Goal: Information Seeking & Learning: Learn about a topic

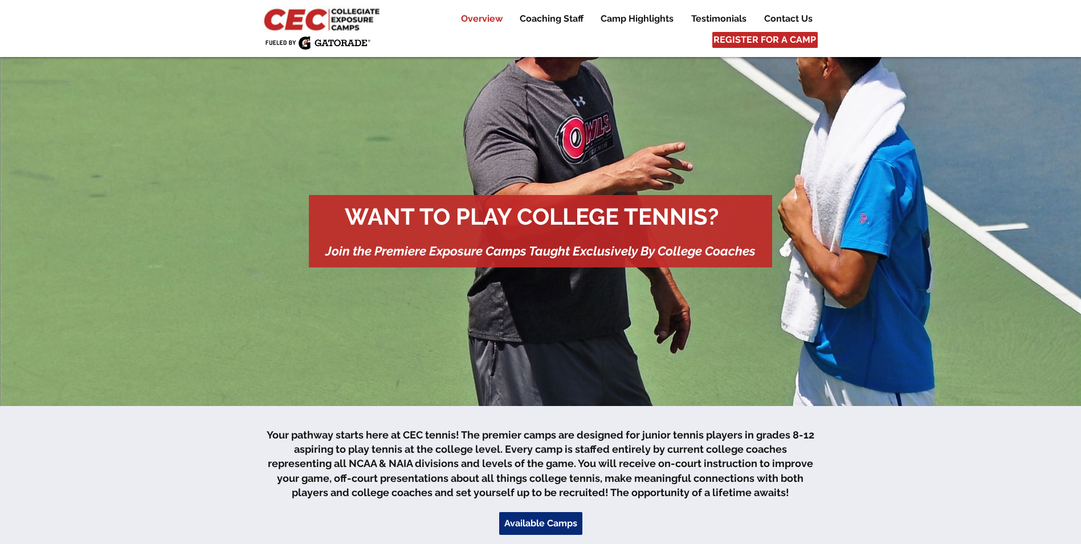
click at [494, 21] on p "Overview" at bounding box center [481, 19] width 53 height 14
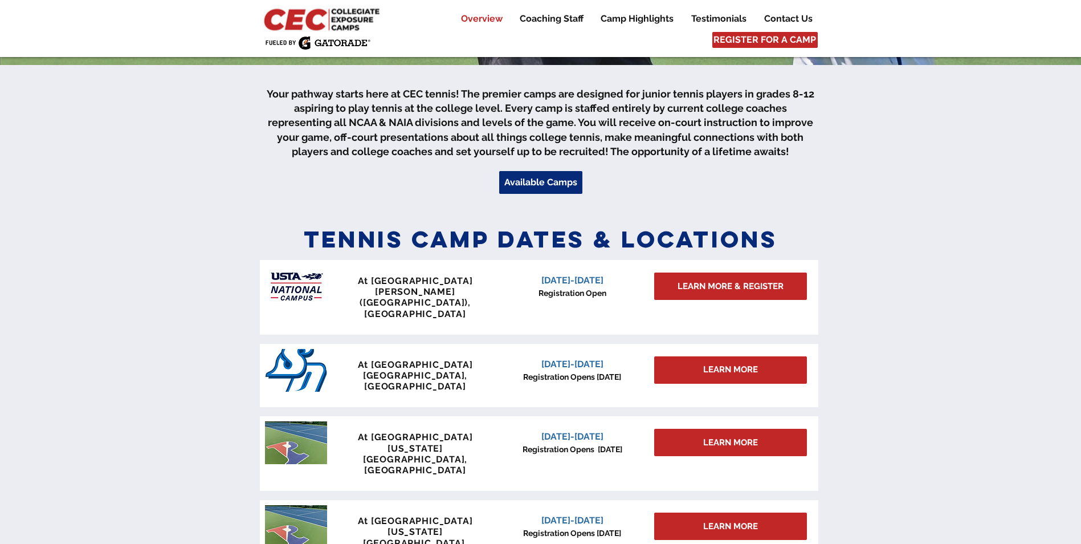
scroll to position [349, 0]
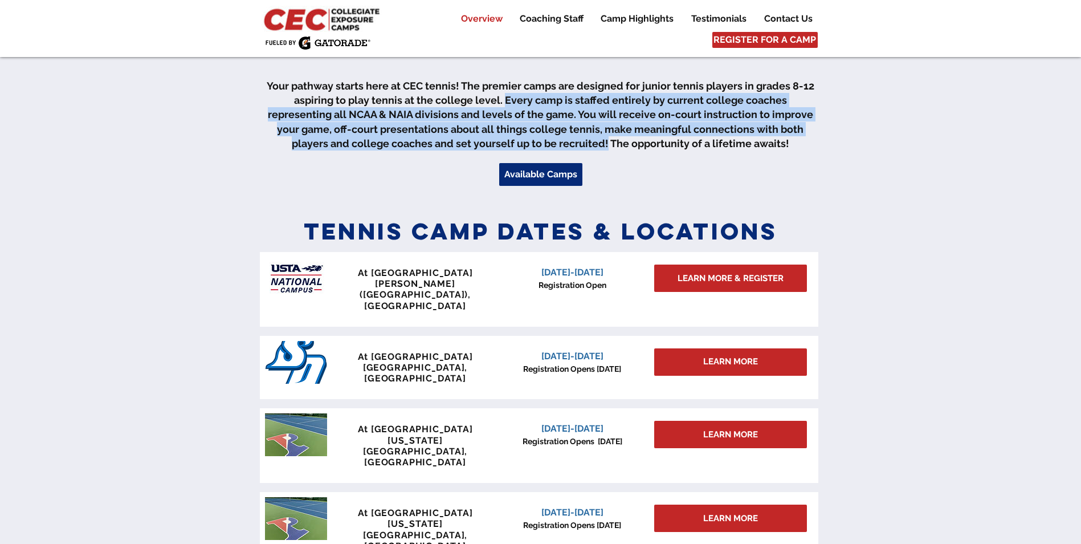
drag, startPoint x: 473, startPoint y: 101, endPoint x: 558, endPoint y: 146, distance: 95.9
click at [558, 146] on span "Your pathway starts here at CEC tennis! The premier camps are designed for juni…" at bounding box center [541, 115] width 548 height 70
drag, startPoint x: 558, startPoint y: 146, endPoint x: 551, endPoint y: 147, distance: 6.9
copy span "Every camp is staffed entirely by current college coaches representing all NCAA…"
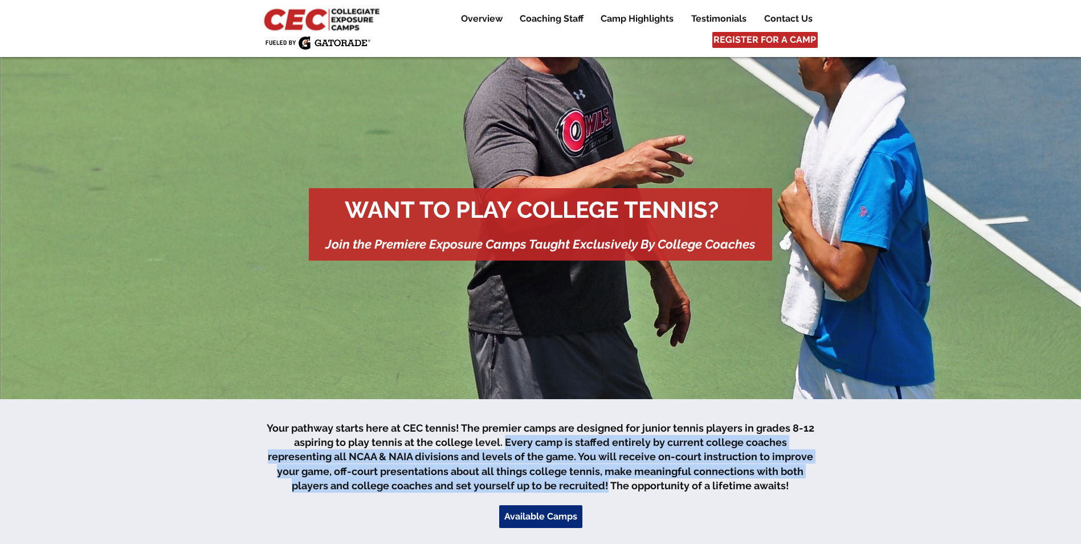
scroll to position [0, 0]
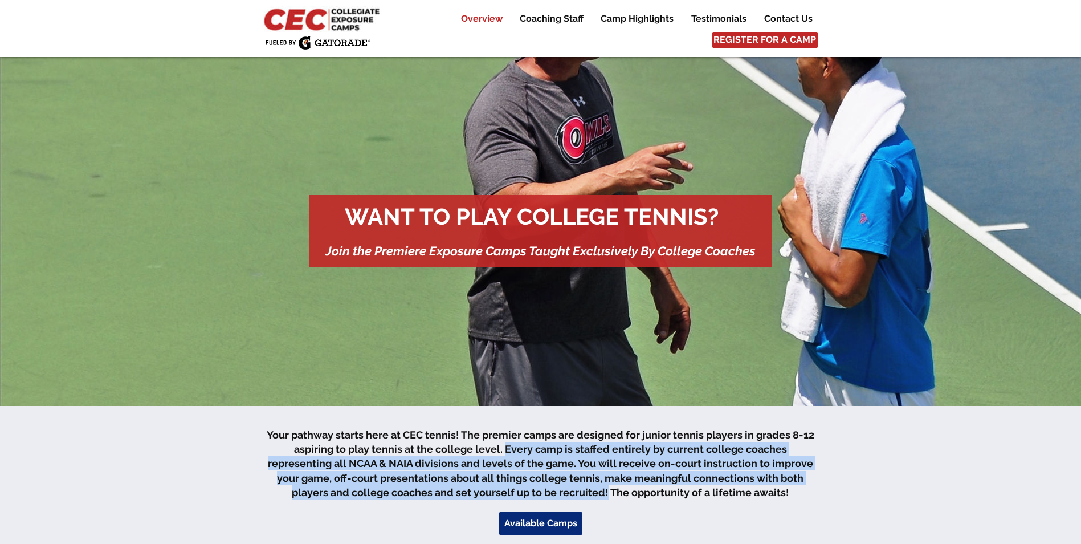
click at [491, 17] on p "Overview" at bounding box center [481, 19] width 53 height 14
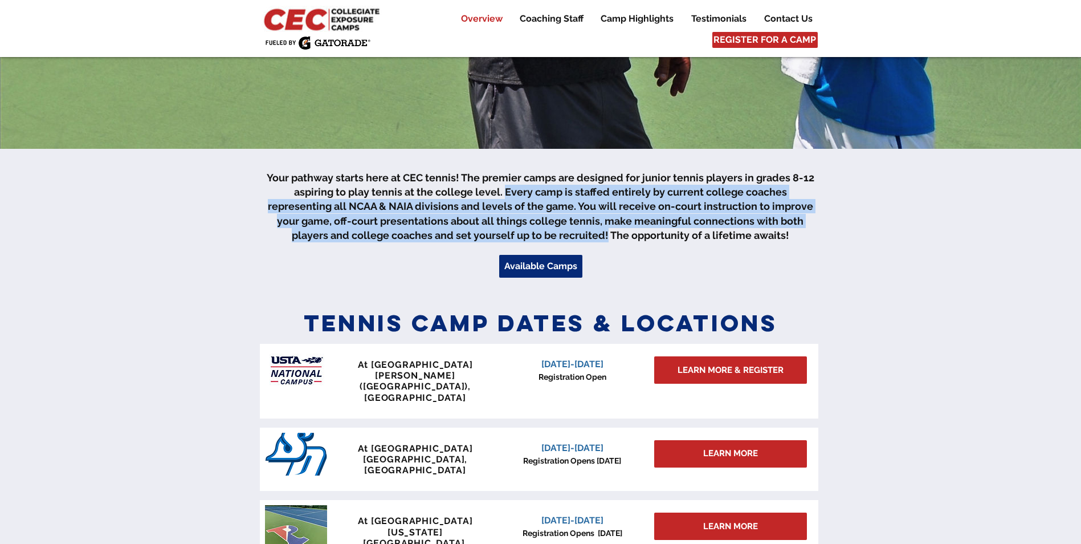
scroll to position [121, 0]
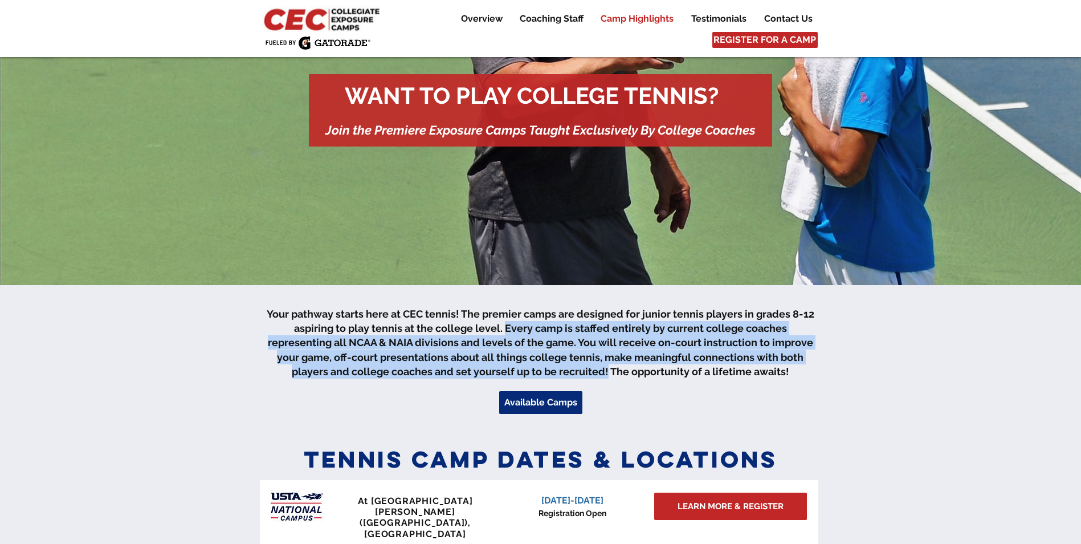
click at [647, 23] on p "Camp Highlights" at bounding box center [637, 19] width 84 height 14
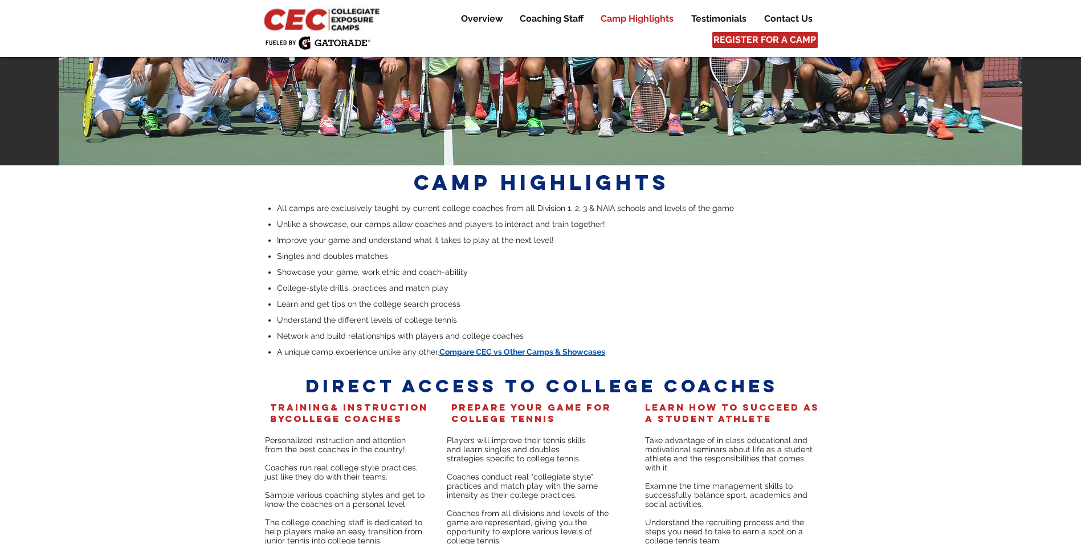
scroll to position [2164, 0]
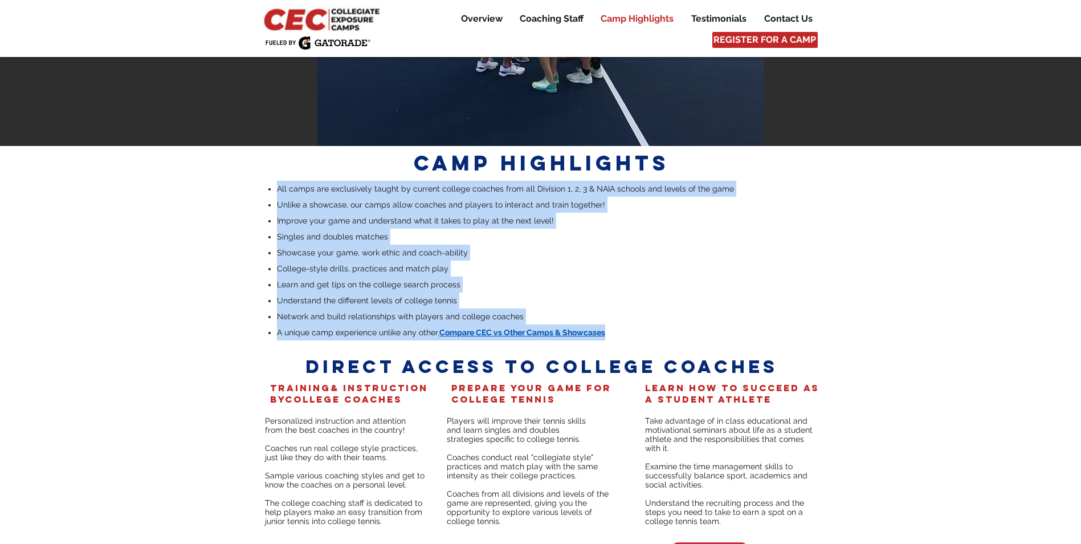
drag, startPoint x: 274, startPoint y: 99, endPoint x: 624, endPoint y: 248, distance: 380.7
click at [624, 248] on ul "All camps are exclusively taught by current college coaches from all Division 1…" at bounding box center [542, 261] width 550 height 160
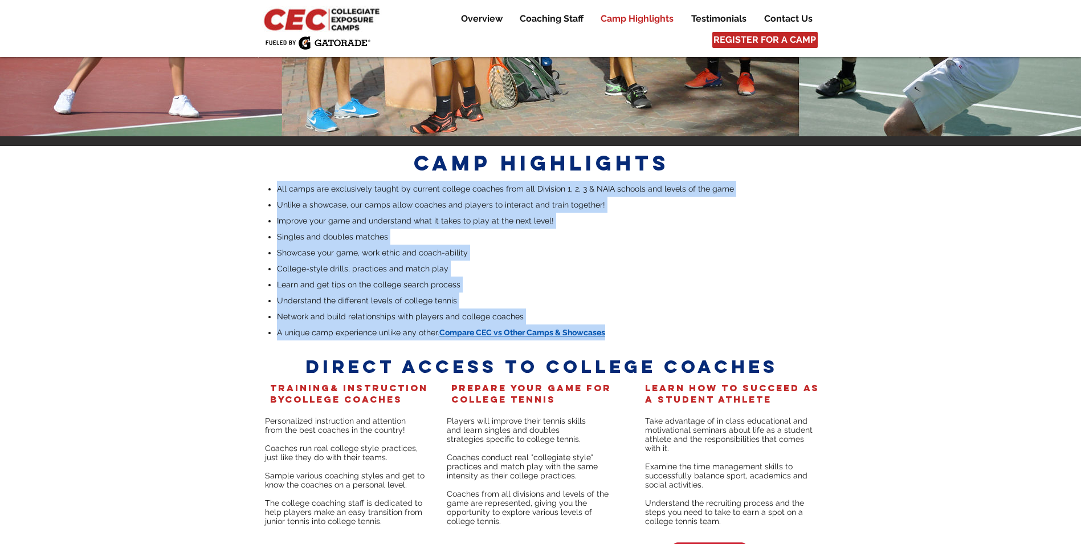
click at [550, 308] on p "Network and build relationships with players and college coaches" at bounding box center [547, 316] width 540 height 16
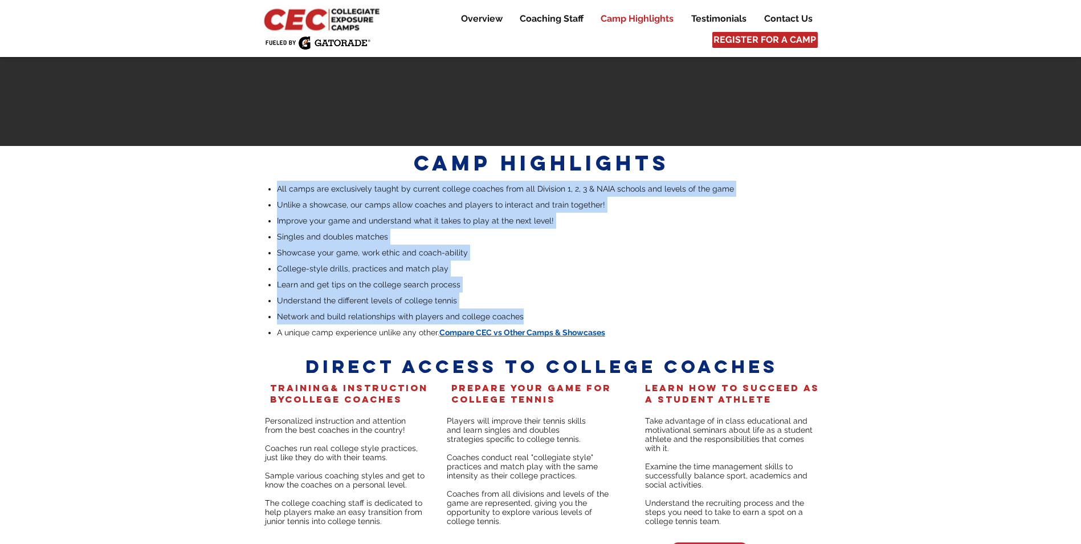
drag, startPoint x: 523, startPoint y: 230, endPoint x: 278, endPoint y: 100, distance: 277.1
click at [278, 181] on ul "All camps are exclusively taught by current college coaches from all Division 1…" at bounding box center [542, 261] width 550 height 160
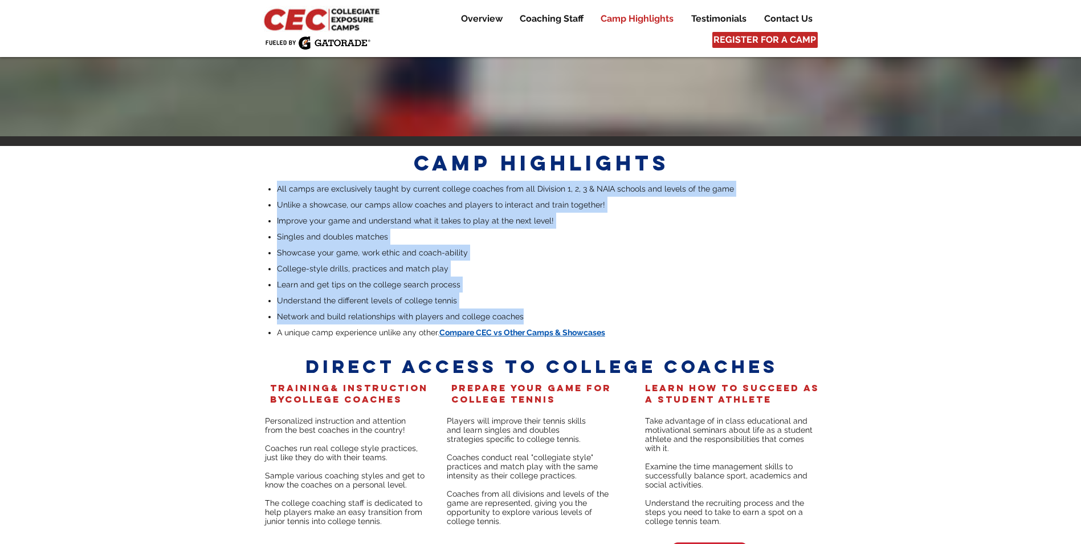
drag, startPoint x: 278, startPoint y: 100, endPoint x: 309, endPoint y: 111, distance: 33.2
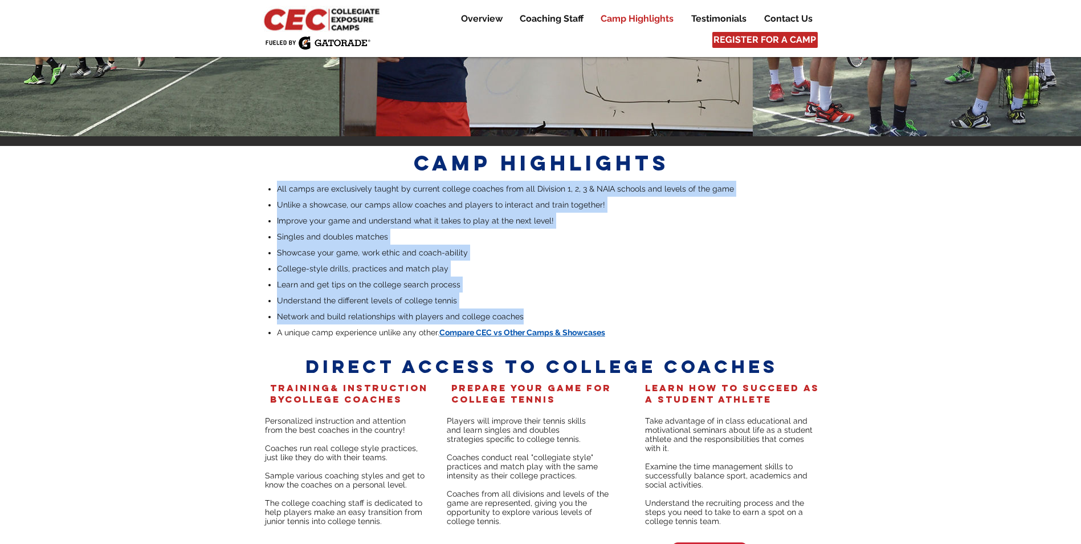
copy ul "All camps are exclusively taught by current college coaches from all Division 1…"
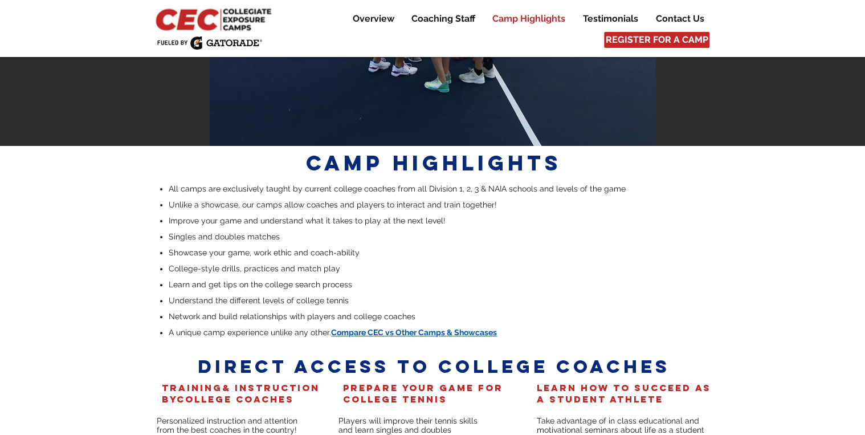
drag, startPoint x: 1057, startPoint y: 1, endPoint x: 722, endPoint y: 331, distance: 470.7
click at [721, 331] on div "main content" at bounding box center [432, 366] width 865 height 441
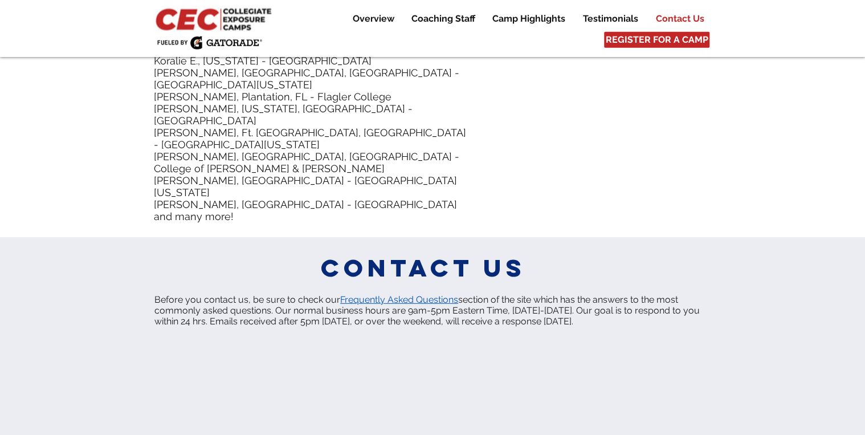
scroll to position [5766, 0]
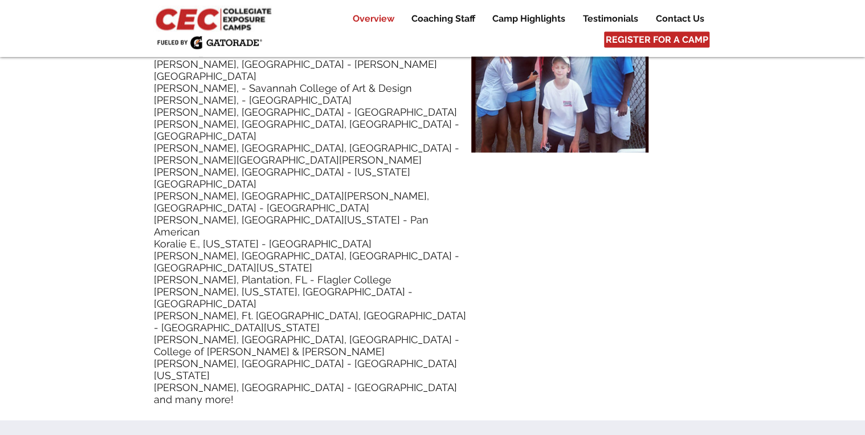
click at [372, 21] on p "Overview" at bounding box center [373, 19] width 53 height 14
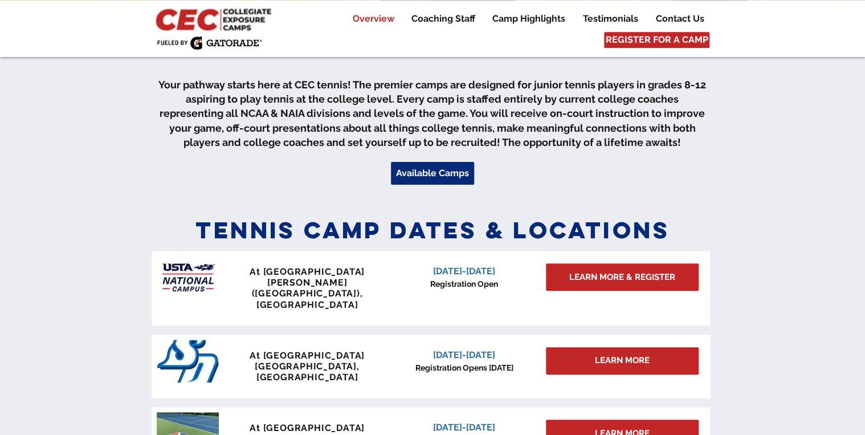
scroll to position [349, 0]
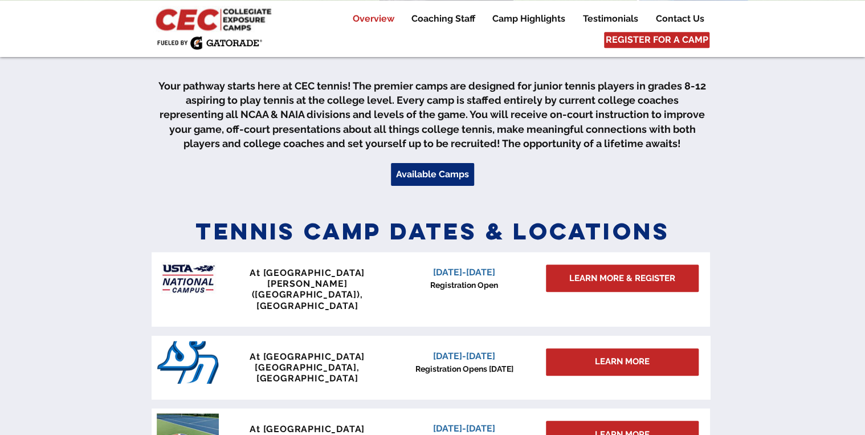
click at [378, 21] on p "Overview" at bounding box center [373, 19] width 53 height 14
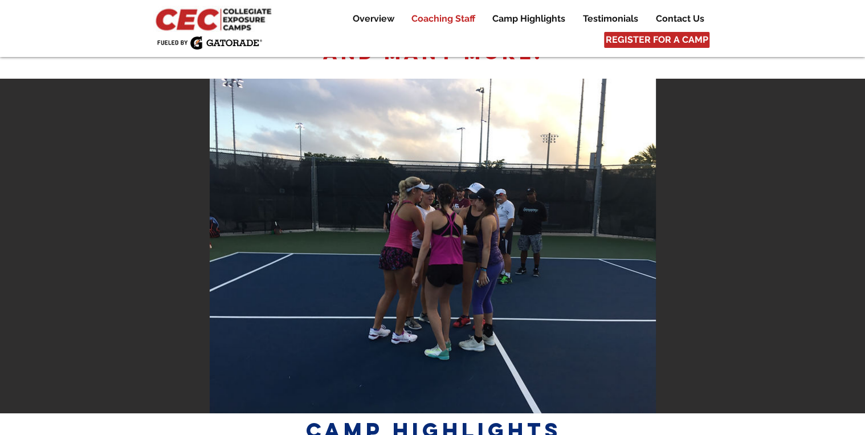
scroll to position [1990, 0]
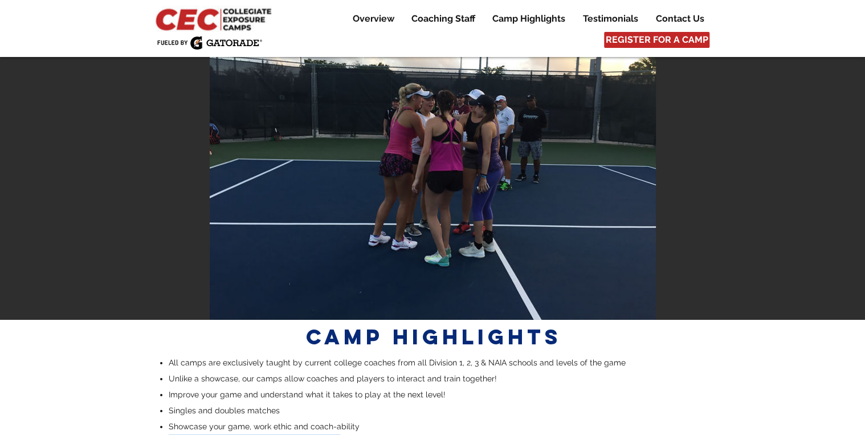
drag, startPoint x: 169, startPoint y: 353, endPoint x: 335, endPoint y: 353, distance: 165.9
click at [335, 438] on span "College-style drills, practices and match play" at bounding box center [255, 442] width 172 height 9
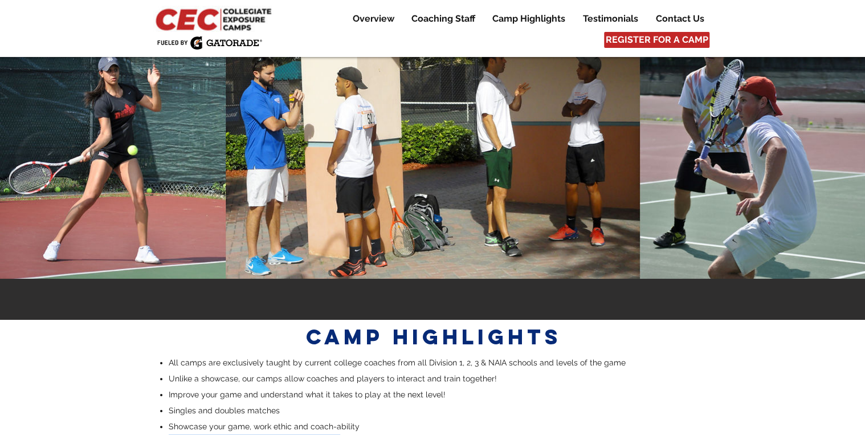
drag, startPoint x: 335, startPoint y: 353, endPoint x: 329, endPoint y: 355, distance: 6.0
copy span "College-style drills, practices and match play"
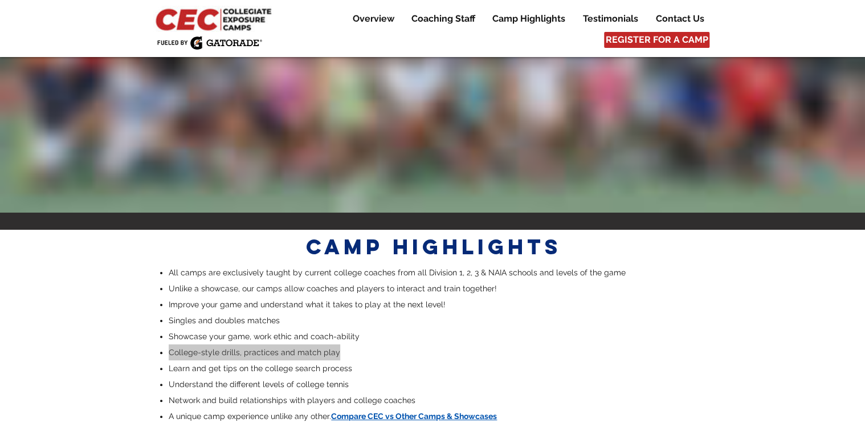
scroll to position [2081, 0]
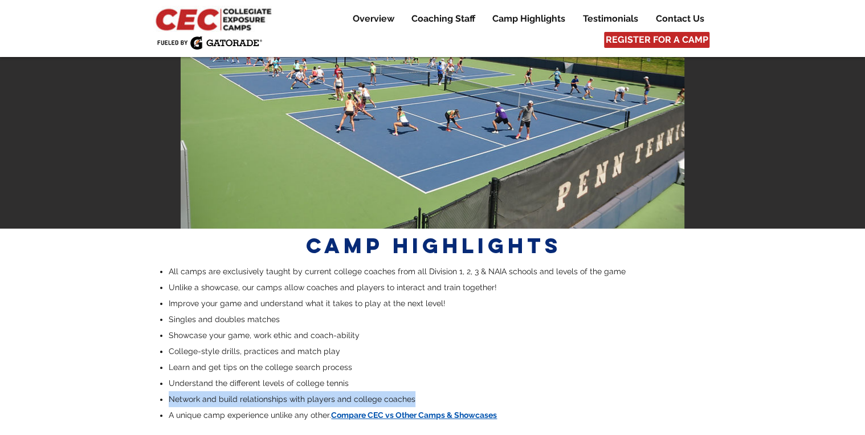
drag, startPoint x: 413, startPoint y: 314, endPoint x: 170, endPoint y: 312, distance: 243.4
click at [170, 391] on p "Network and build relationships with players and college coaches" at bounding box center [439, 399] width 540 height 16
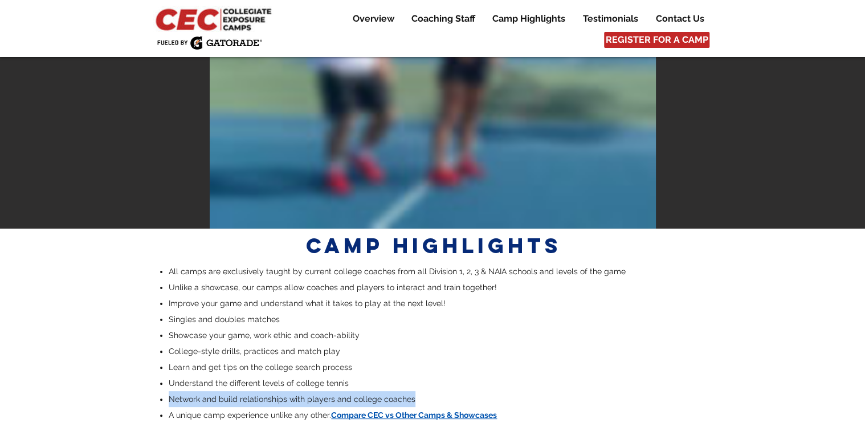
drag, startPoint x: 170, startPoint y: 312, endPoint x: 194, endPoint y: 312, distance: 23.9
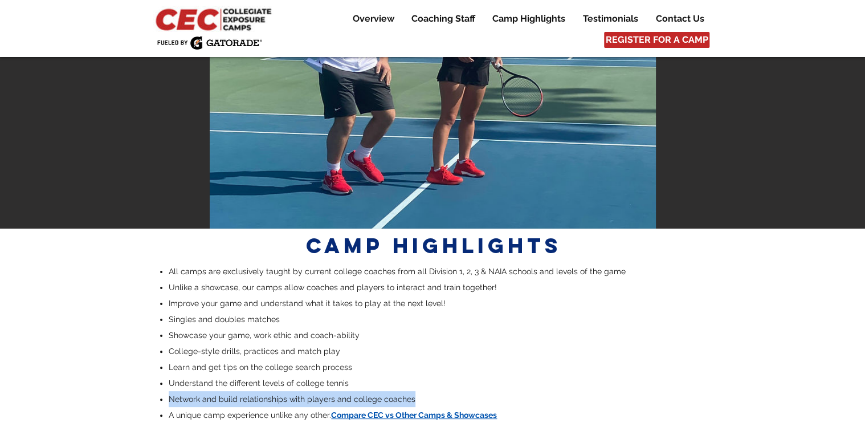
copy span "Network and build relationships with players and college coaches"
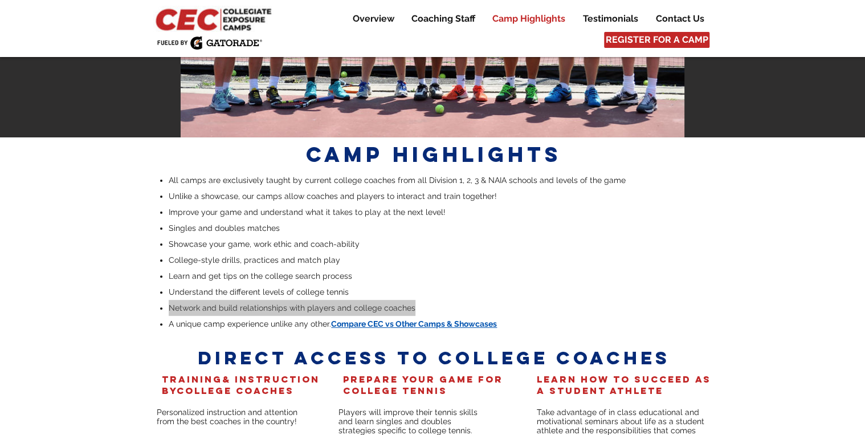
scroll to position [2218, 0]
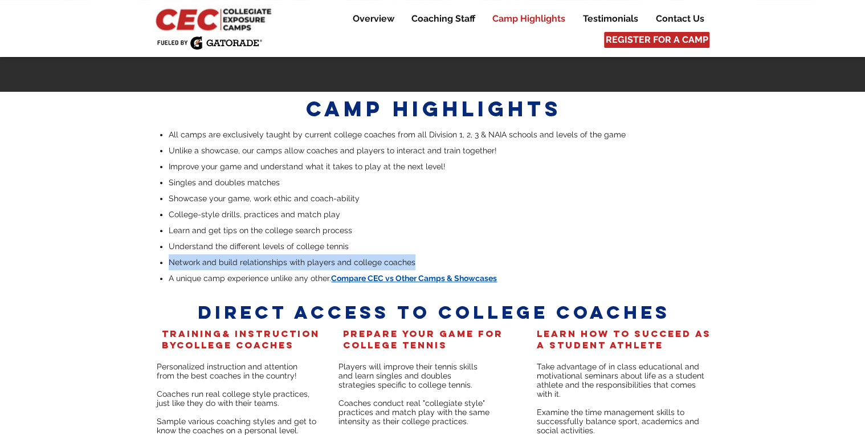
click at [524, 20] on p "Camp Highlights" at bounding box center [529, 19] width 84 height 14
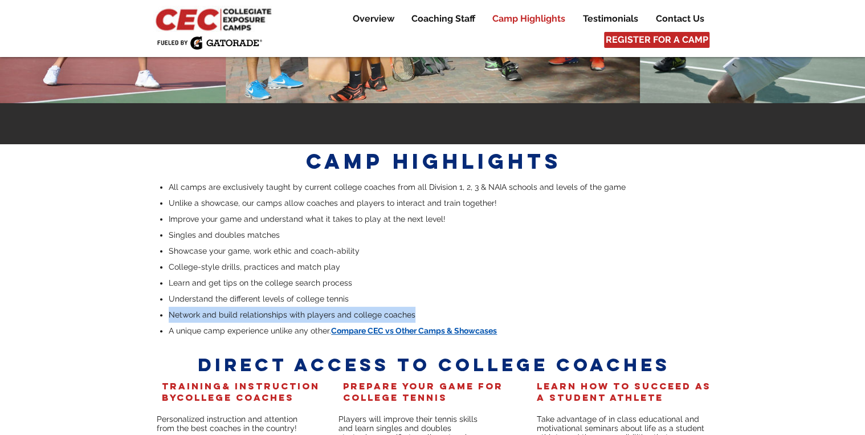
scroll to position [2164, 0]
